Goal: Task Accomplishment & Management: Manage account settings

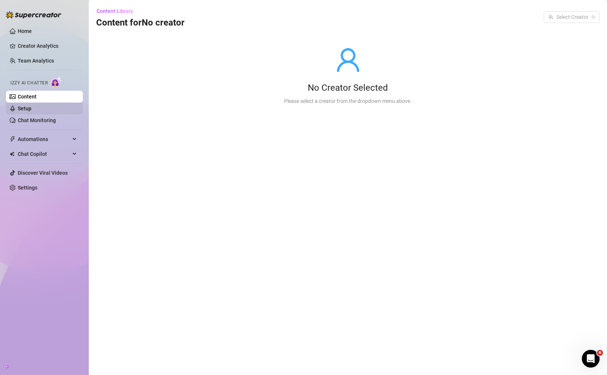
click at [31, 111] on link "Setup" at bounding box center [25, 108] width 14 height 6
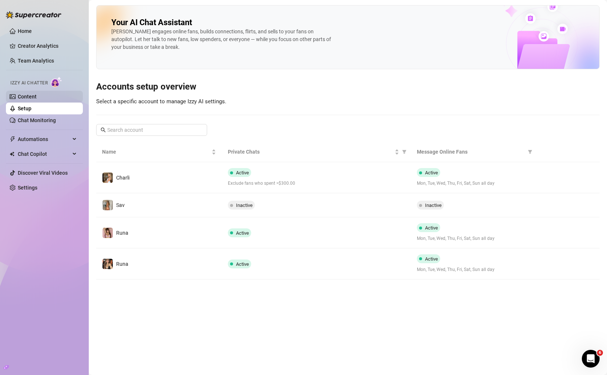
click at [37, 94] on link "Content" at bounding box center [27, 97] width 19 height 6
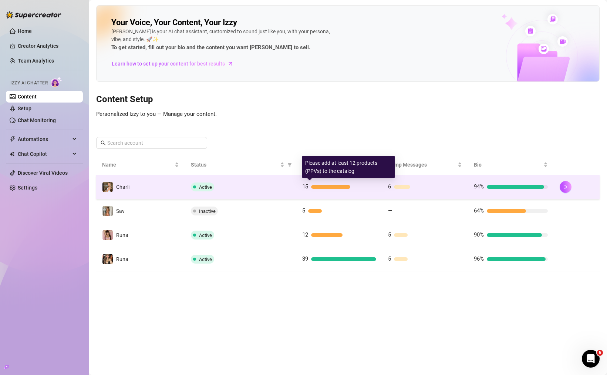
click at [346, 185] on div at bounding box center [330, 187] width 39 height 4
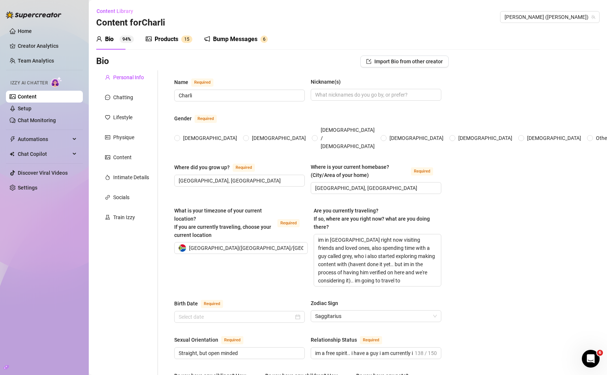
radio input "true"
type input "[DATE]"
click at [175, 33] on div "Products 1 5" at bounding box center [169, 39] width 47 height 21
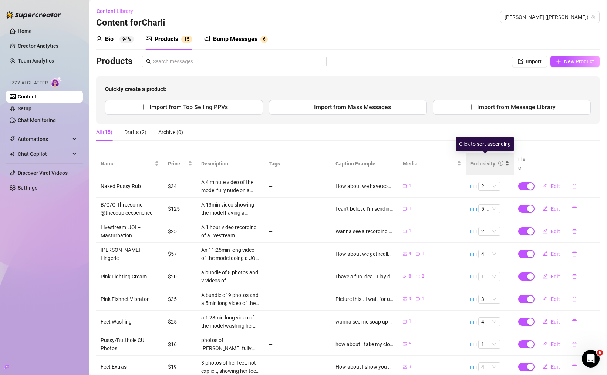
click at [500, 161] on div "Exclusivity" at bounding box center [489, 163] width 39 height 8
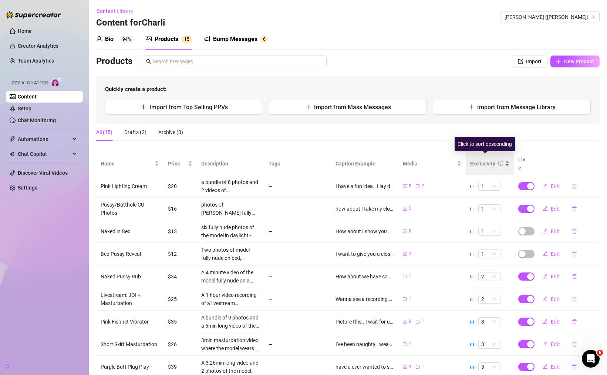
click at [478, 159] on div "Exclusivity" at bounding box center [482, 163] width 25 height 8
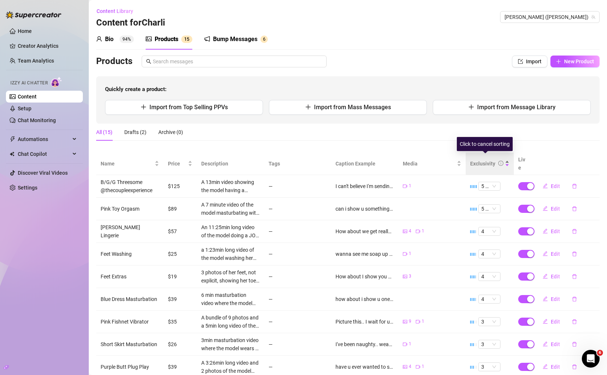
click at [477, 159] on div "Exclusivity" at bounding box center [482, 163] width 25 height 8
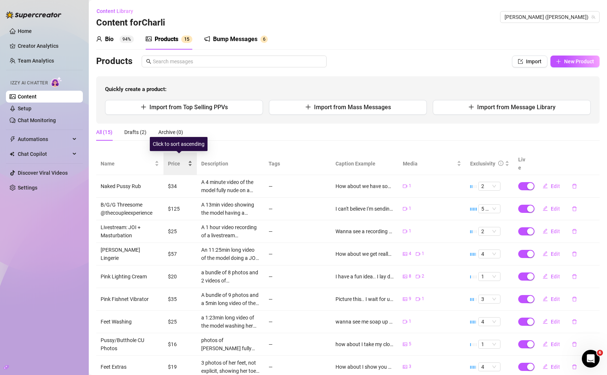
click at [185, 159] on span "Price" at bounding box center [177, 163] width 18 height 8
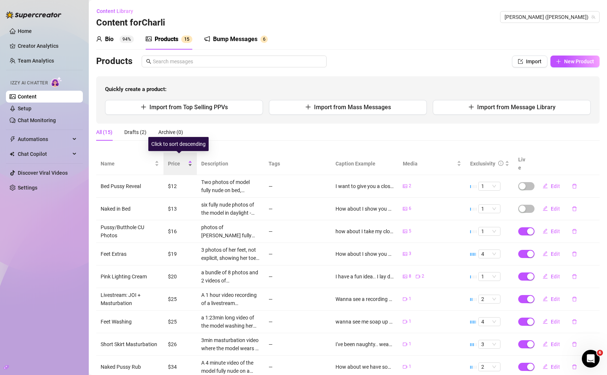
click at [185, 159] on span "Price" at bounding box center [177, 163] width 18 height 8
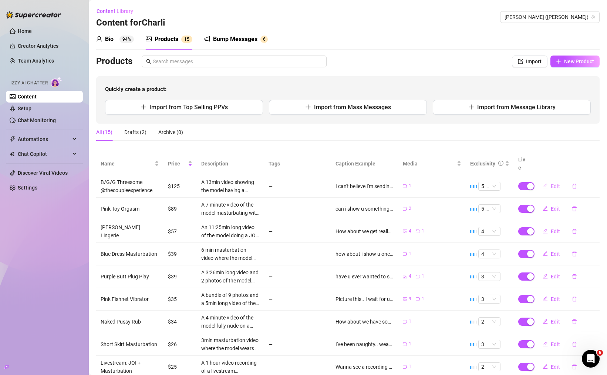
click at [553, 183] on span "Edit" at bounding box center [555, 186] width 9 height 6
type textarea "I can't believe I'm sending this but fuck it 🙈 this is a sextape I made with a …"
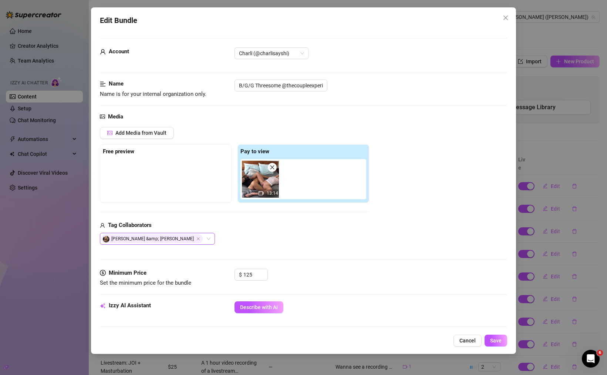
click at [115, 239] on span "[PERSON_NAME] &amp; [PERSON_NAME]" at bounding box center [151, 238] width 101 height 9
click at [116, 239] on span "[PERSON_NAME] &amp; [PERSON_NAME]" at bounding box center [151, 238] width 101 height 9
click at [123, 240] on span "[PERSON_NAME] &amp; [PERSON_NAME]" at bounding box center [151, 238] width 101 height 9
click at [282, 86] on input "B/G/G Threesome @thecoupleexperience" at bounding box center [280, 86] width 93 height 12
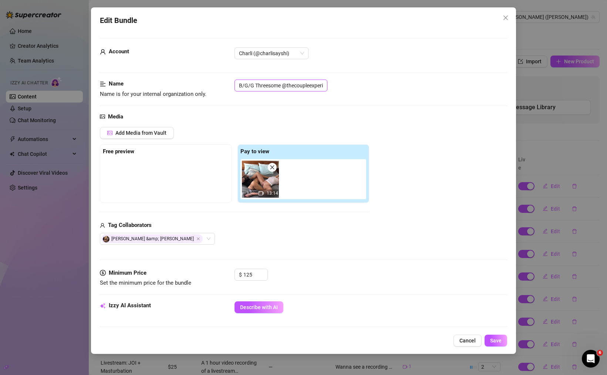
click at [286, 86] on input "B/G/G Threesome @thecoupleexperience" at bounding box center [280, 86] width 93 height 12
click at [366, 94] on div "Name Name is for your internal organization only. B/G/G Threesome @thecoupleexp…" at bounding box center [303, 89] width 407 height 19
click at [469, 341] on span "Cancel" at bounding box center [467, 340] width 16 height 6
